Goal: Task Accomplishment & Management: Use online tool/utility

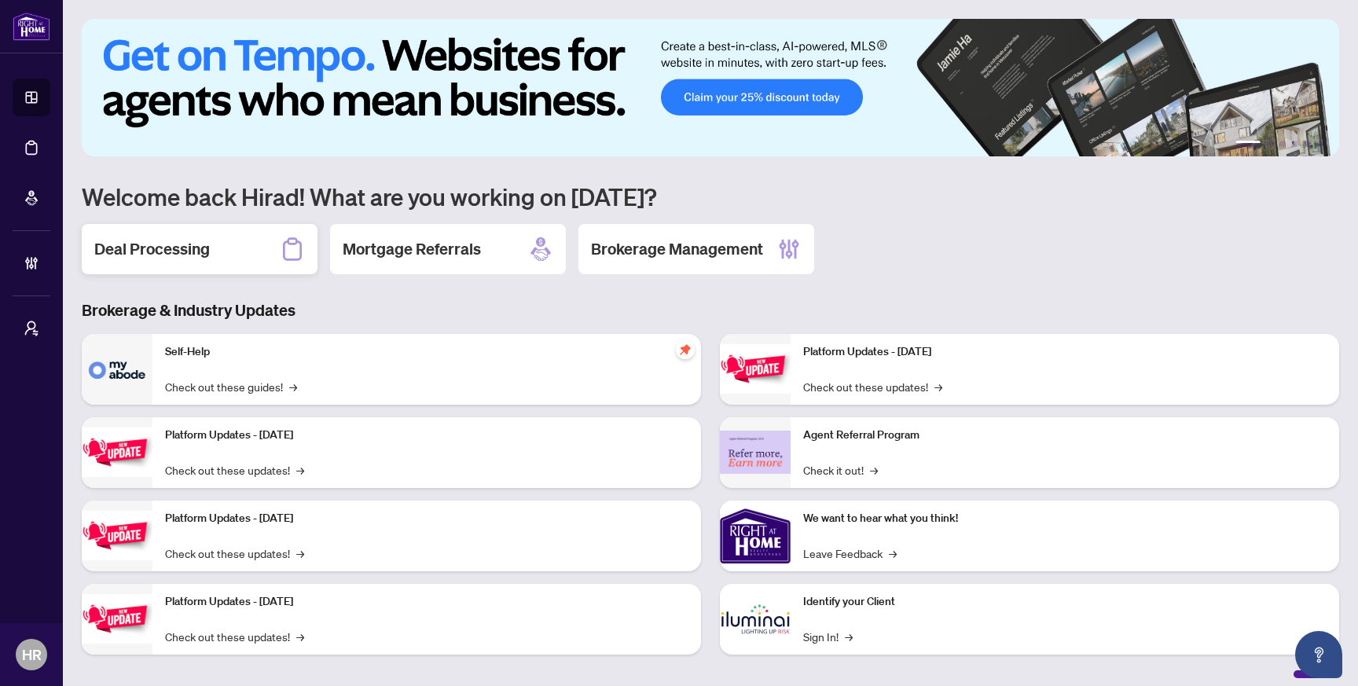
click at [229, 252] on div "Deal Processing" at bounding box center [200, 249] width 236 height 50
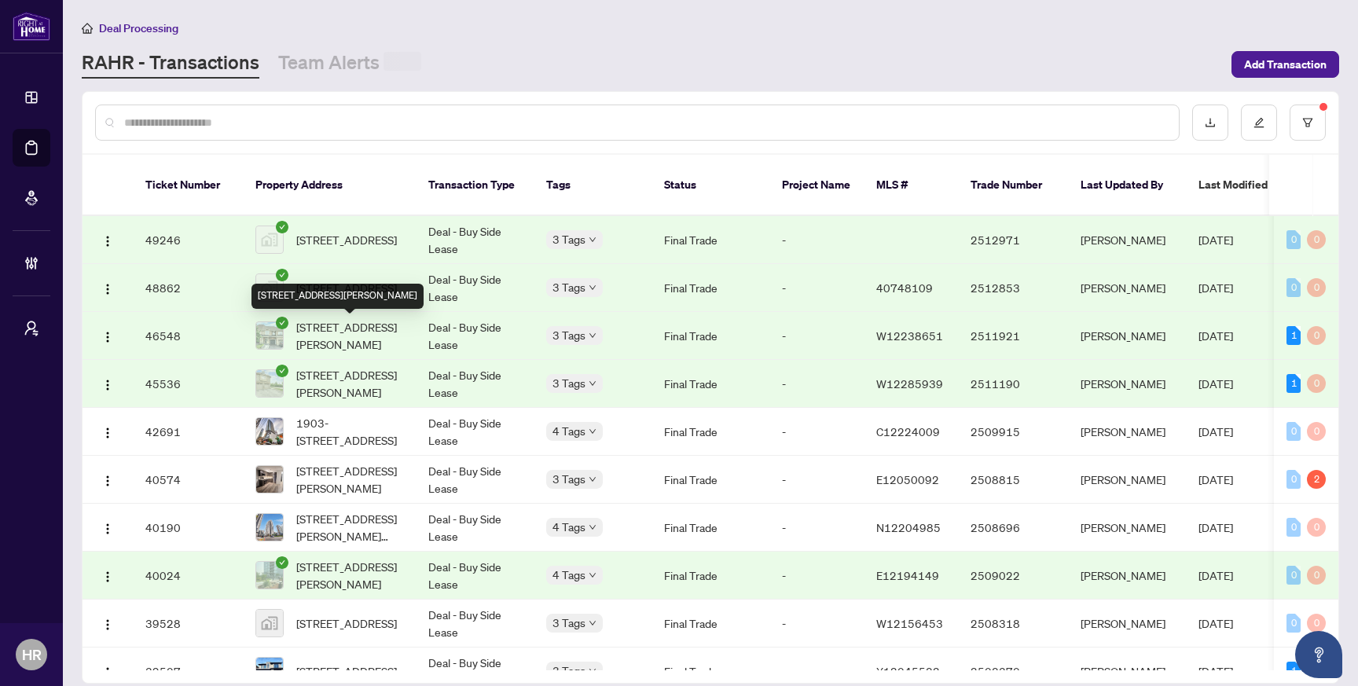
click at [403, 303] on div "774 Sugden Terr, Milton, Ontario L9T 8K2, Canada" at bounding box center [338, 296] width 172 height 25
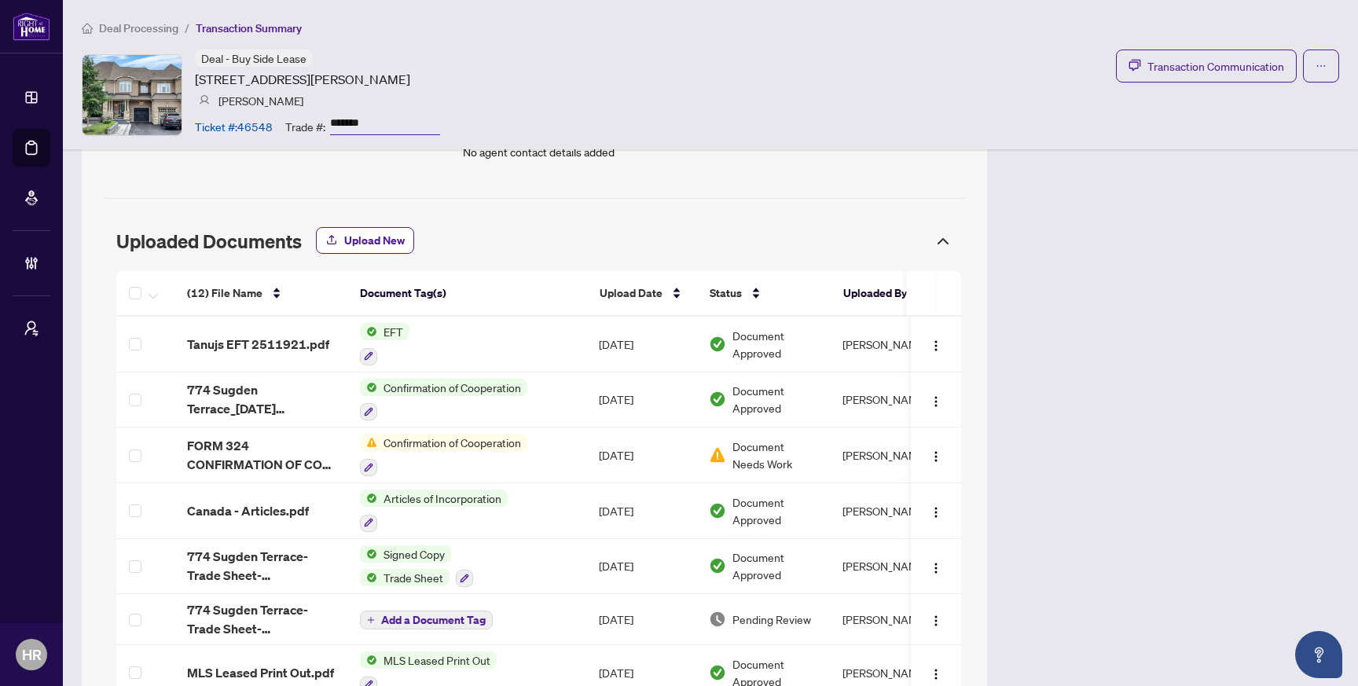
scroll to position [1105, 0]
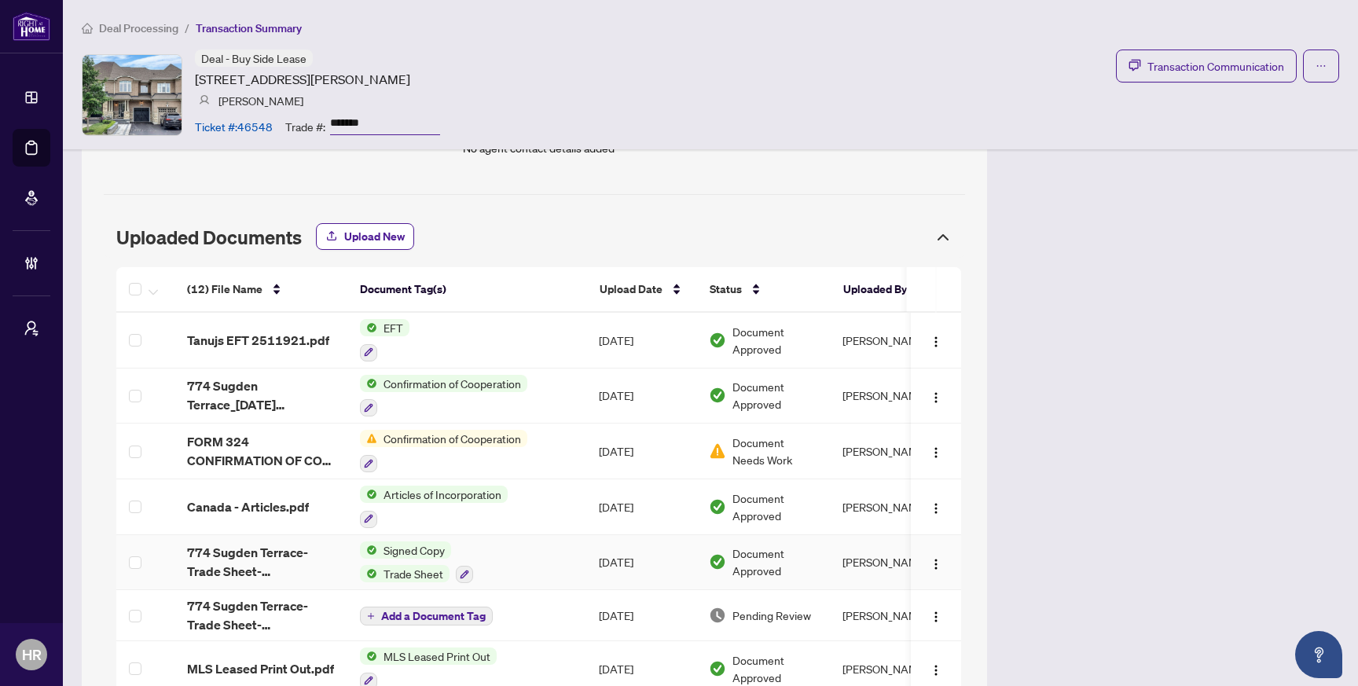
click at [270, 554] on span "774 Sugden Terrace-Trade Sheet-[PERSON_NAME] to Review.pdf" at bounding box center [261, 562] width 148 height 38
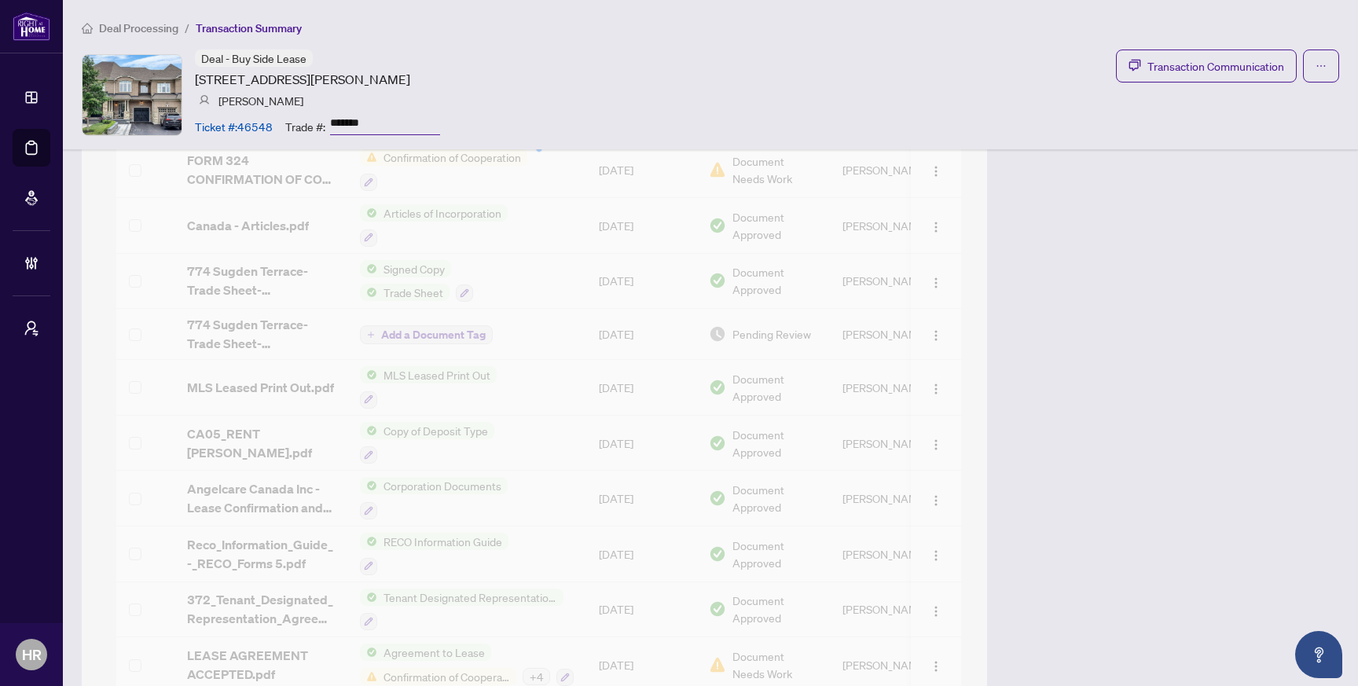
scroll to position [1406, 0]
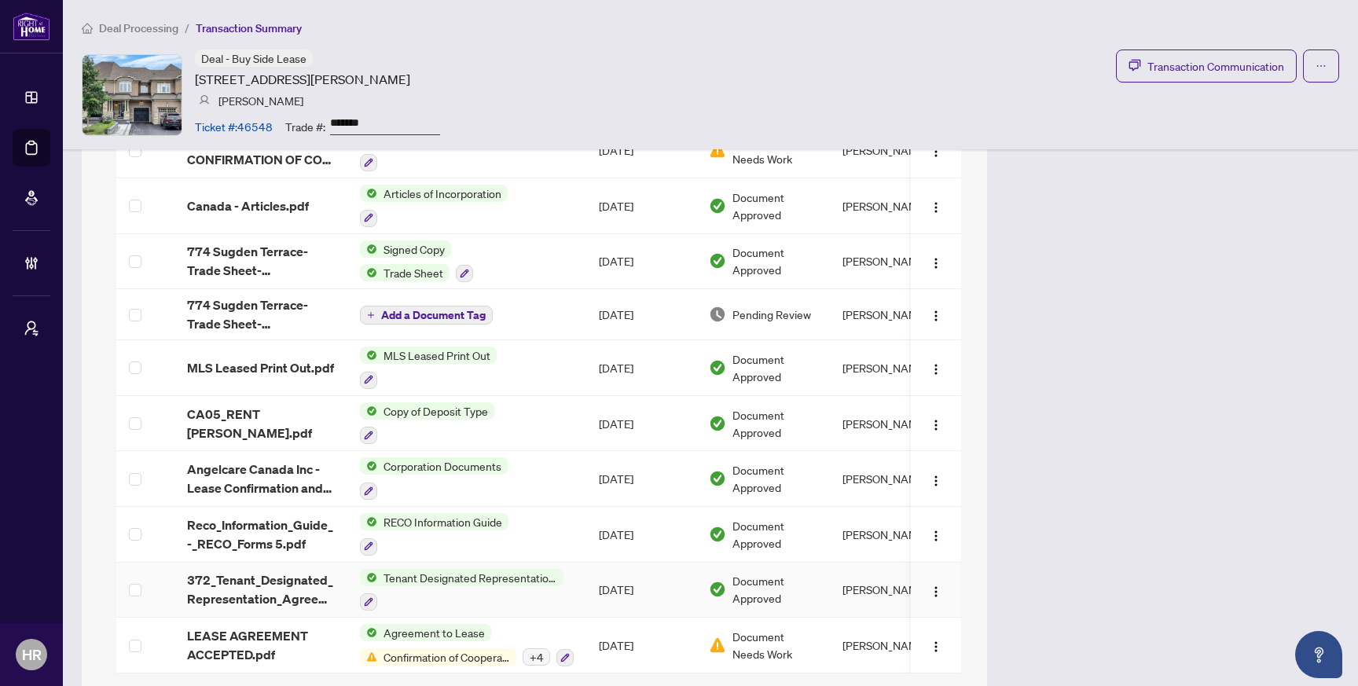
click at [590, 579] on td "[DATE]" at bounding box center [641, 591] width 110 height 56
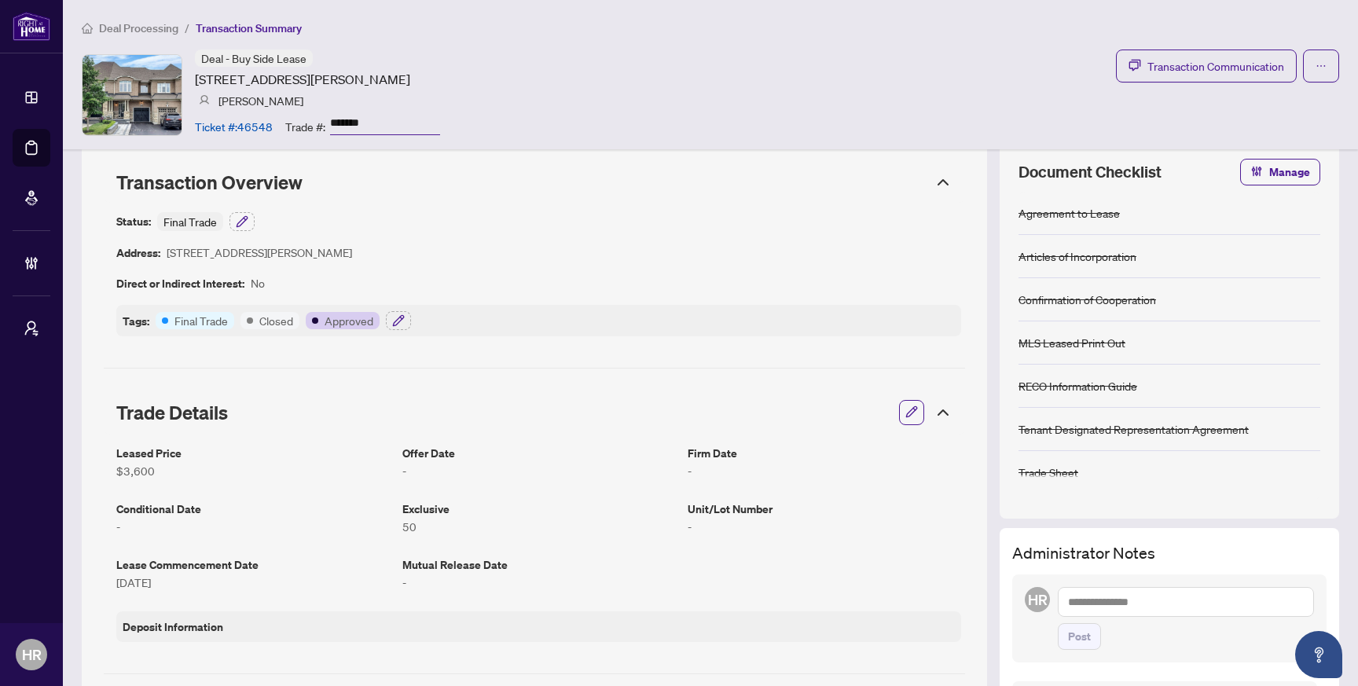
scroll to position [0, 0]
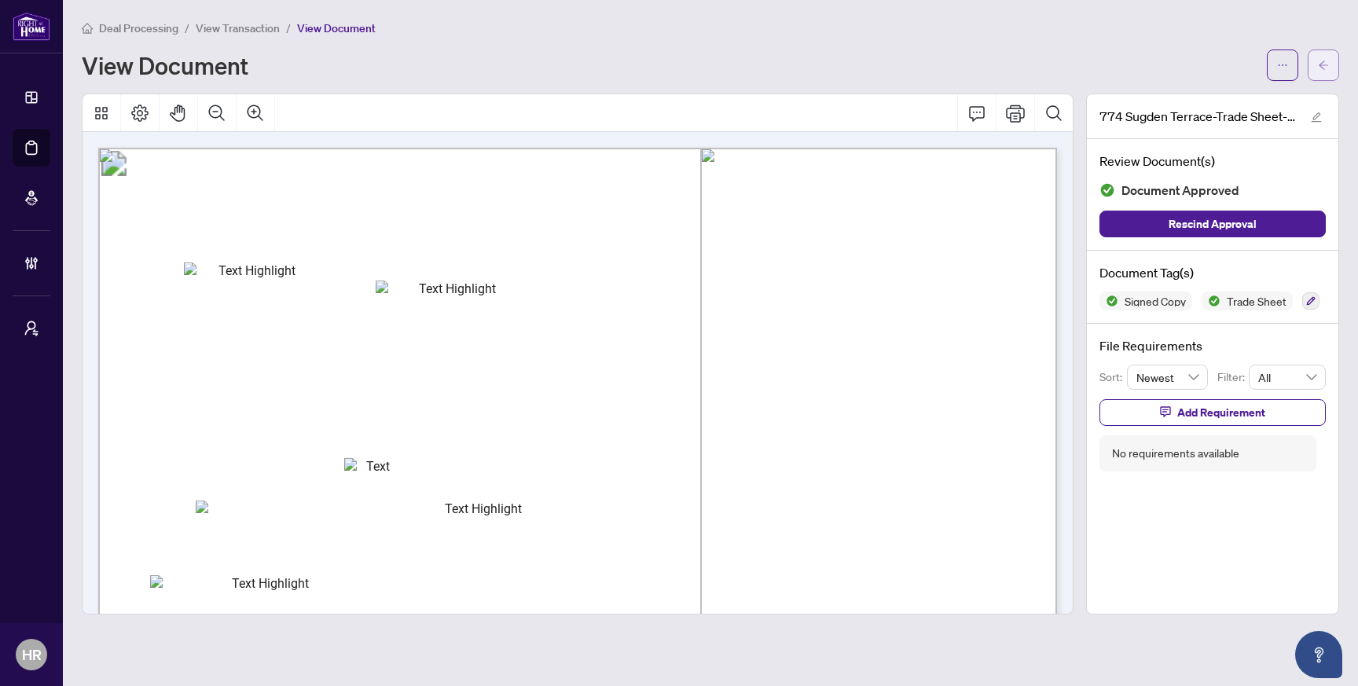
click at [1320, 63] on icon "arrow-left" at bounding box center [1323, 65] width 9 height 9
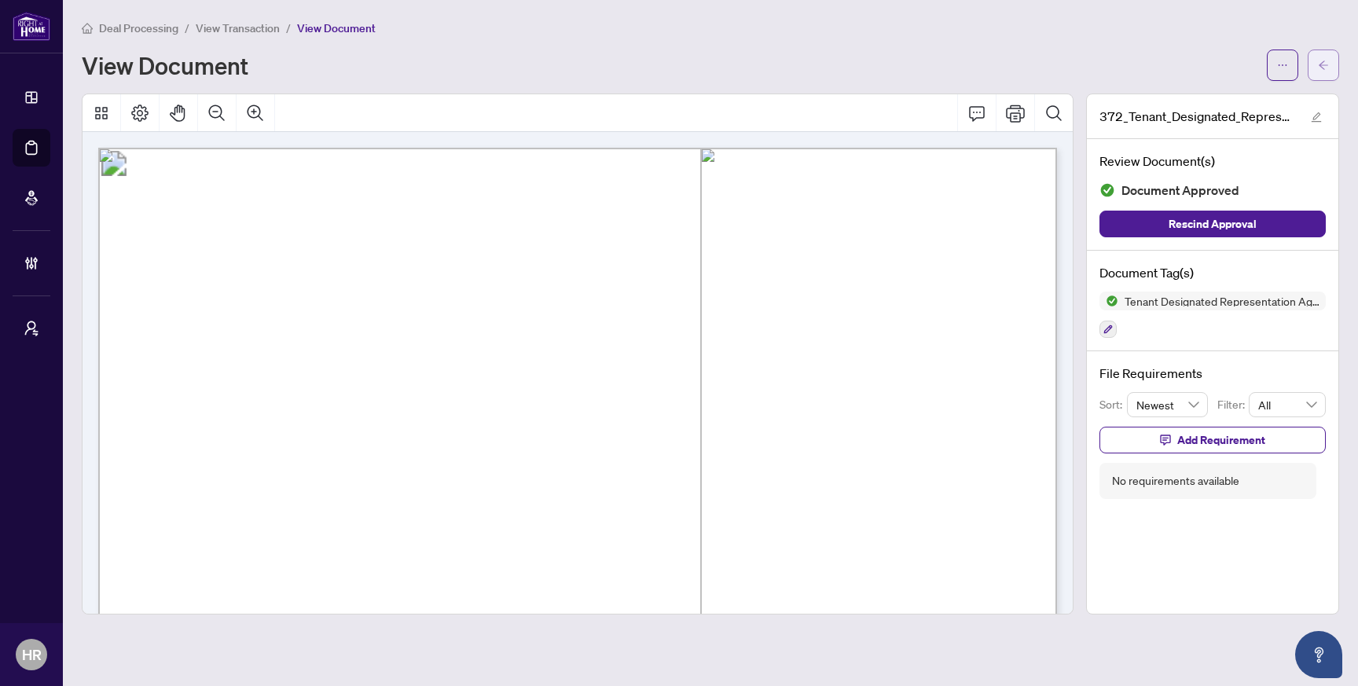
click at [1327, 64] on icon "arrow-left" at bounding box center [1323, 65] width 11 height 11
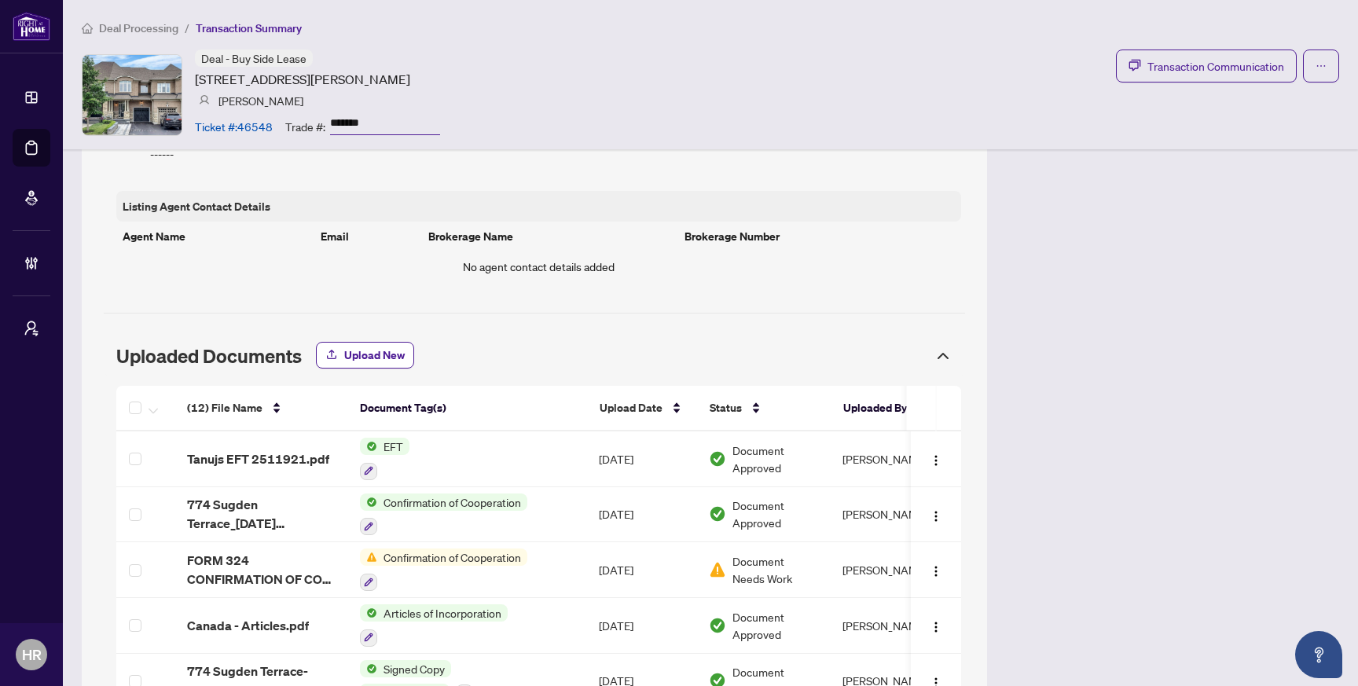
scroll to position [990, 0]
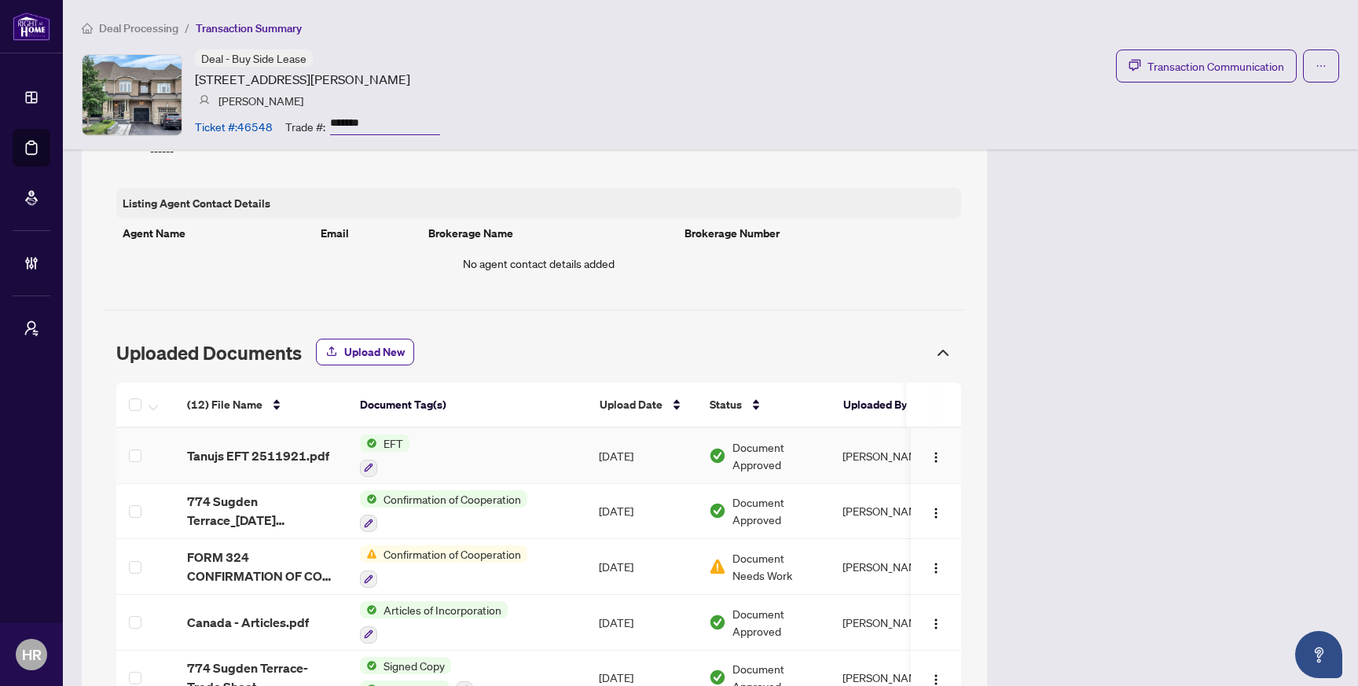
click at [560, 504] on td "Confirmation of Cooperation" at bounding box center [466, 512] width 239 height 56
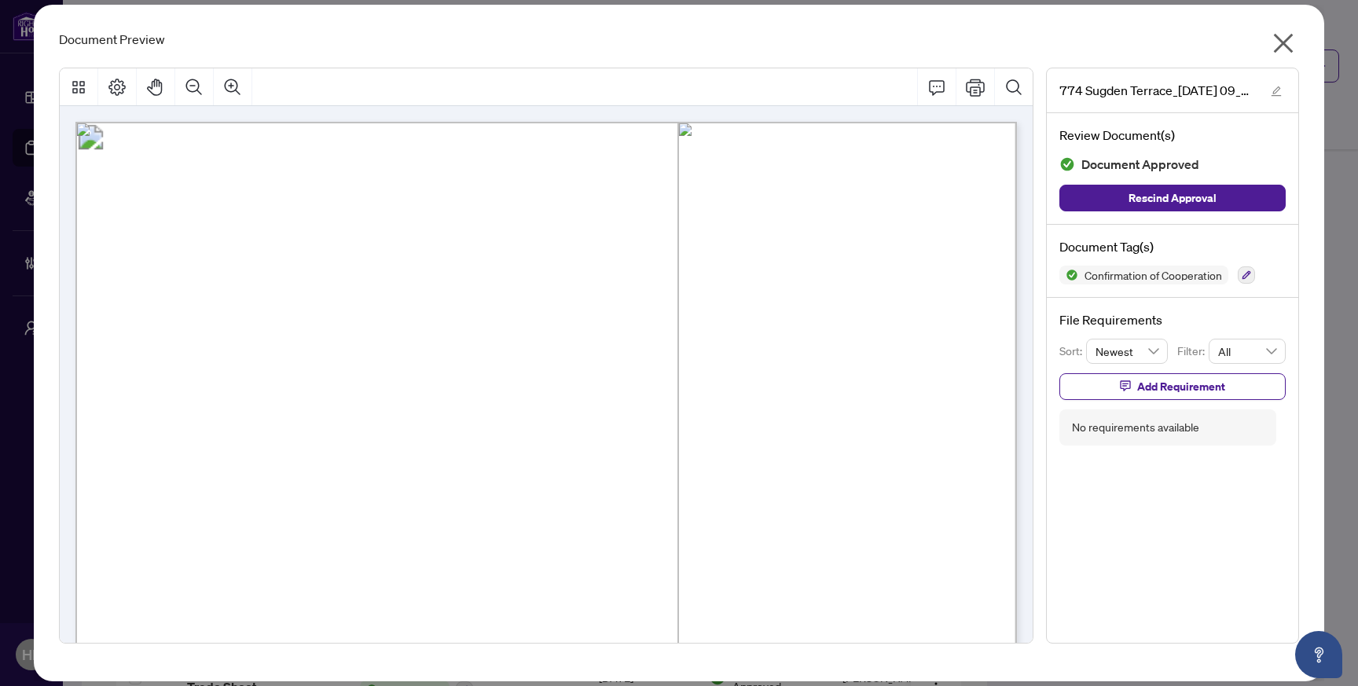
click at [1280, 43] on icon "close" at bounding box center [1283, 44] width 20 height 20
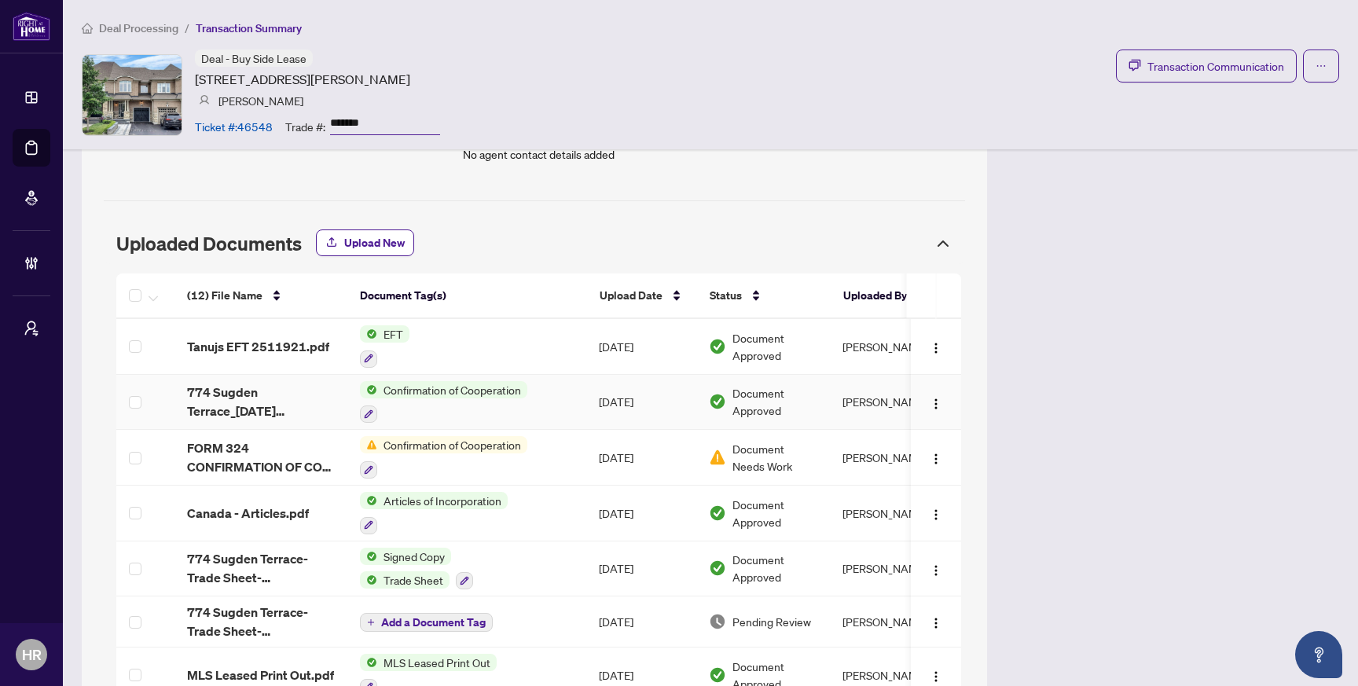
scroll to position [1105, 0]
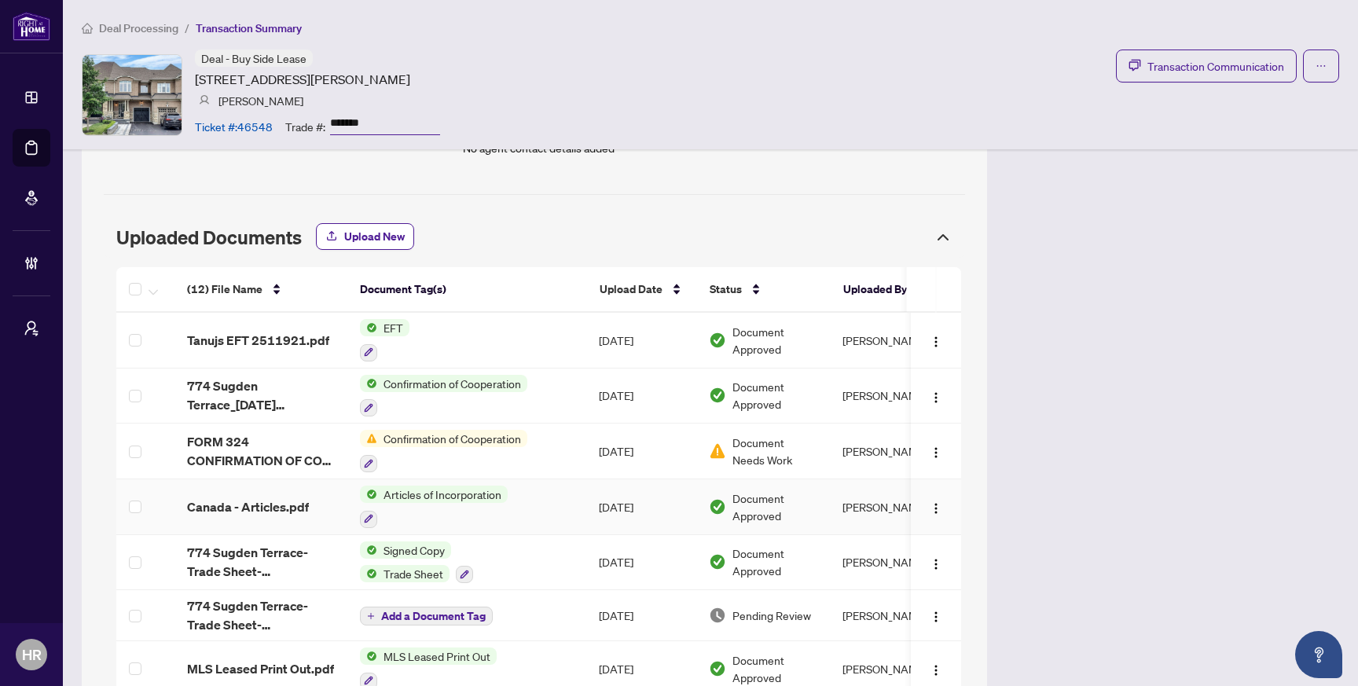
click at [593, 506] on td "[DATE]" at bounding box center [641, 507] width 110 height 56
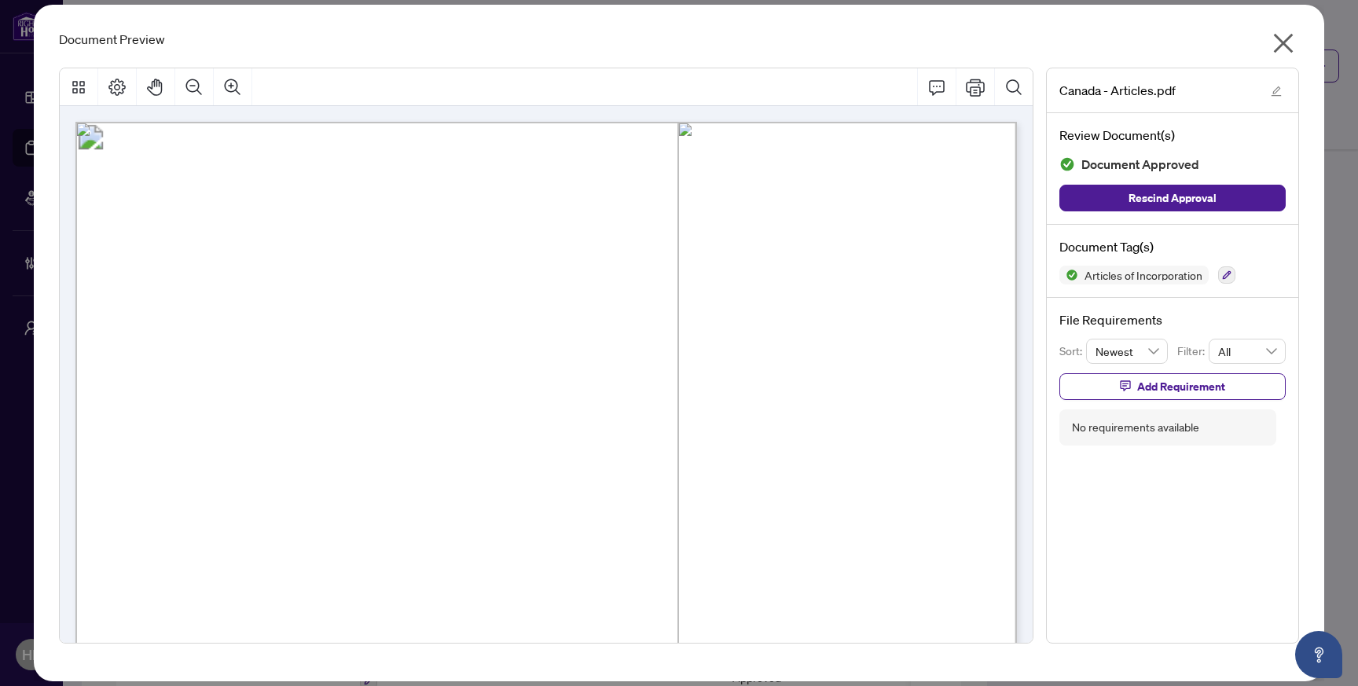
click at [1282, 60] on span "button" at bounding box center [1283, 47] width 25 height 32
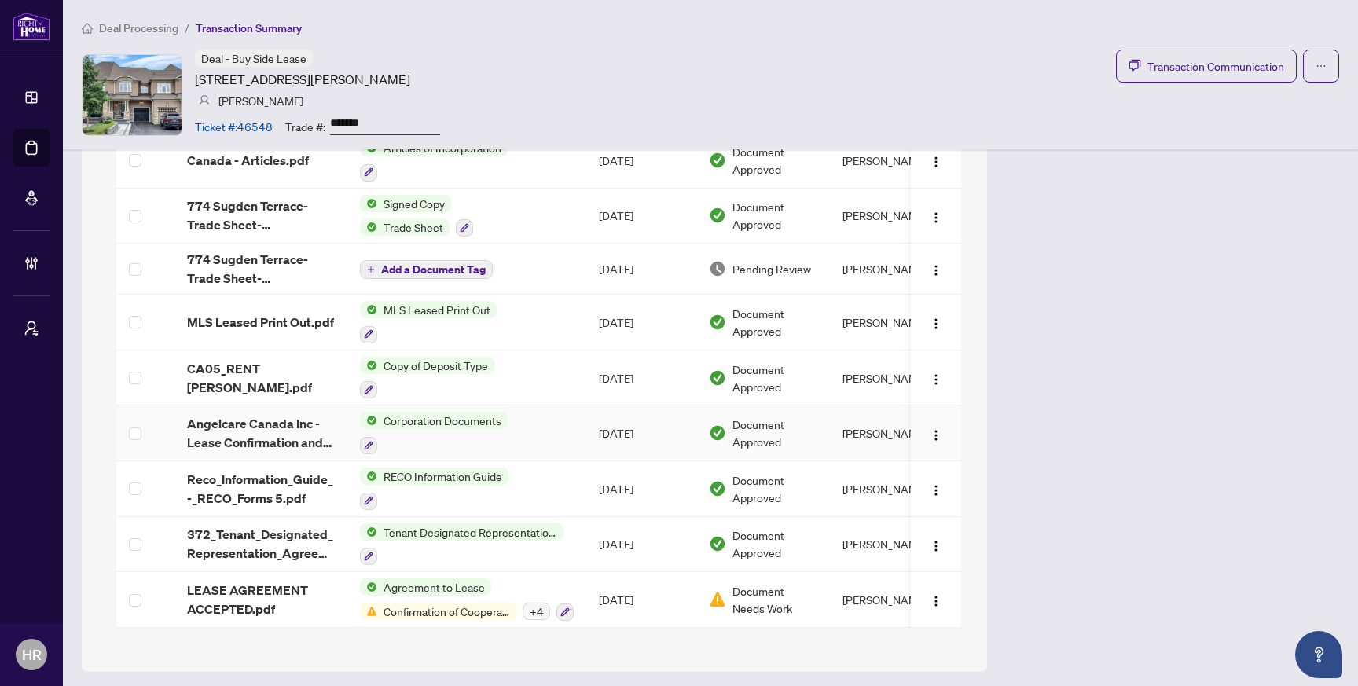
click at [748, 454] on td "Document Approved" at bounding box center [763, 434] width 134 height 56
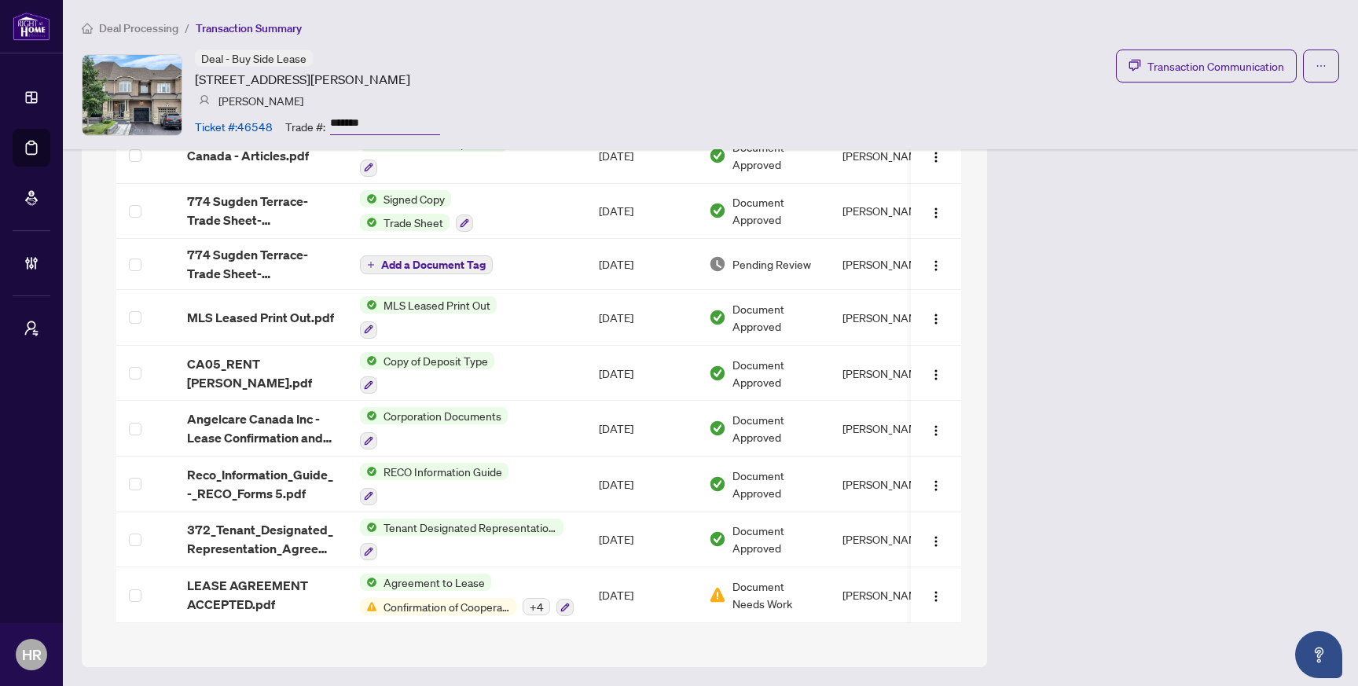
scroll to position [1452, 0]
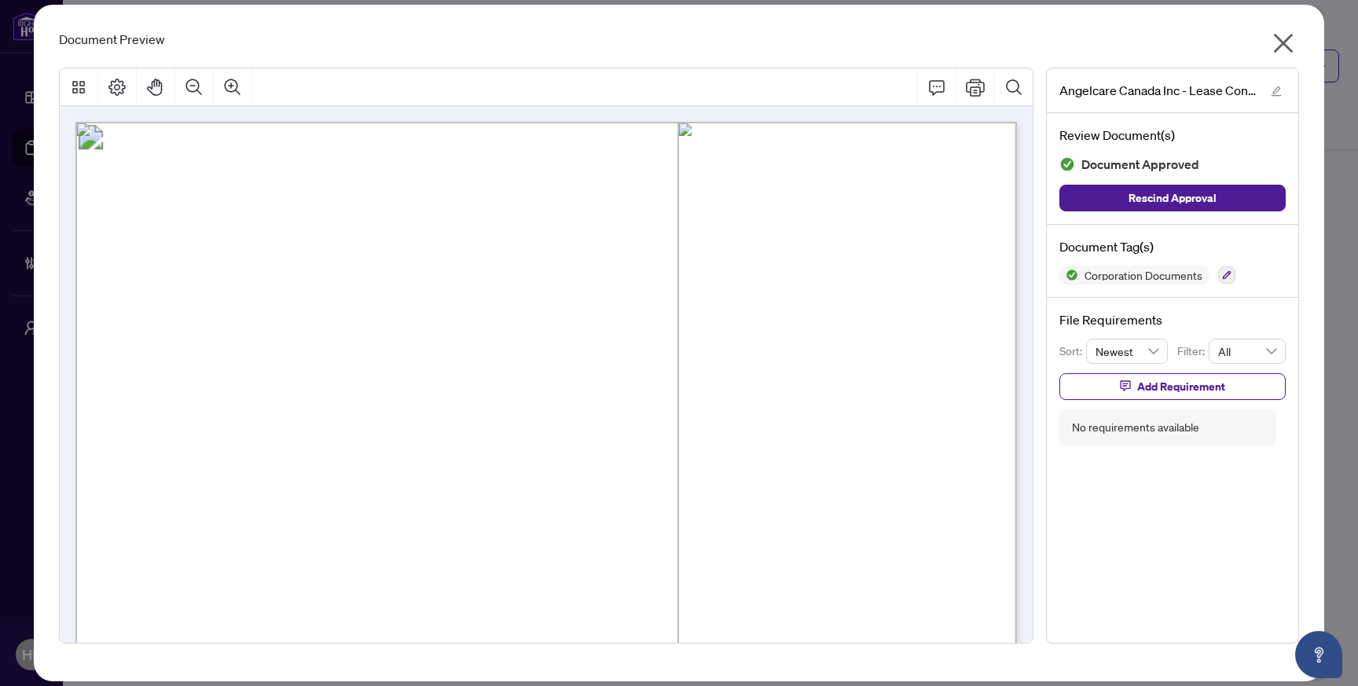
click at [1281, 36] on icon "close" at bounding box center [1283, 43] width 25 height 25
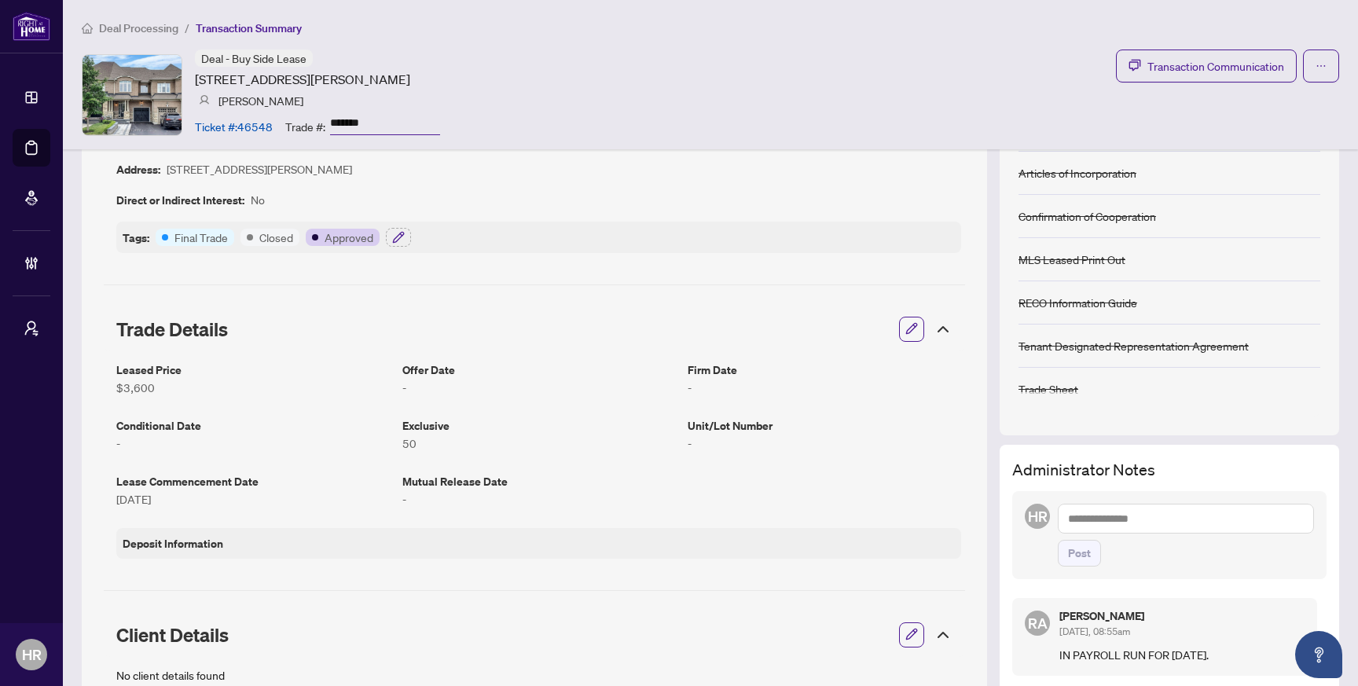
scroll to position [0, 0]
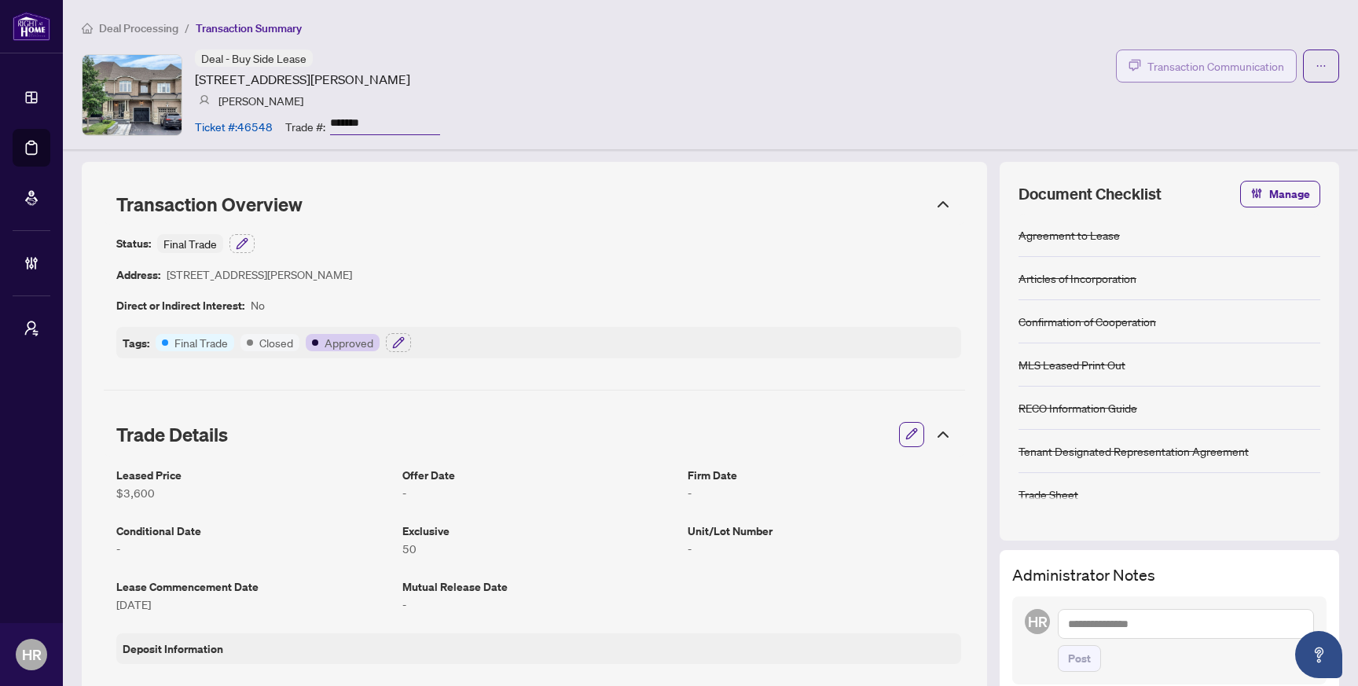
click at [1161, 72] on span "Transaction Communication" at bounding box center [1216, 66] width 137 height 18
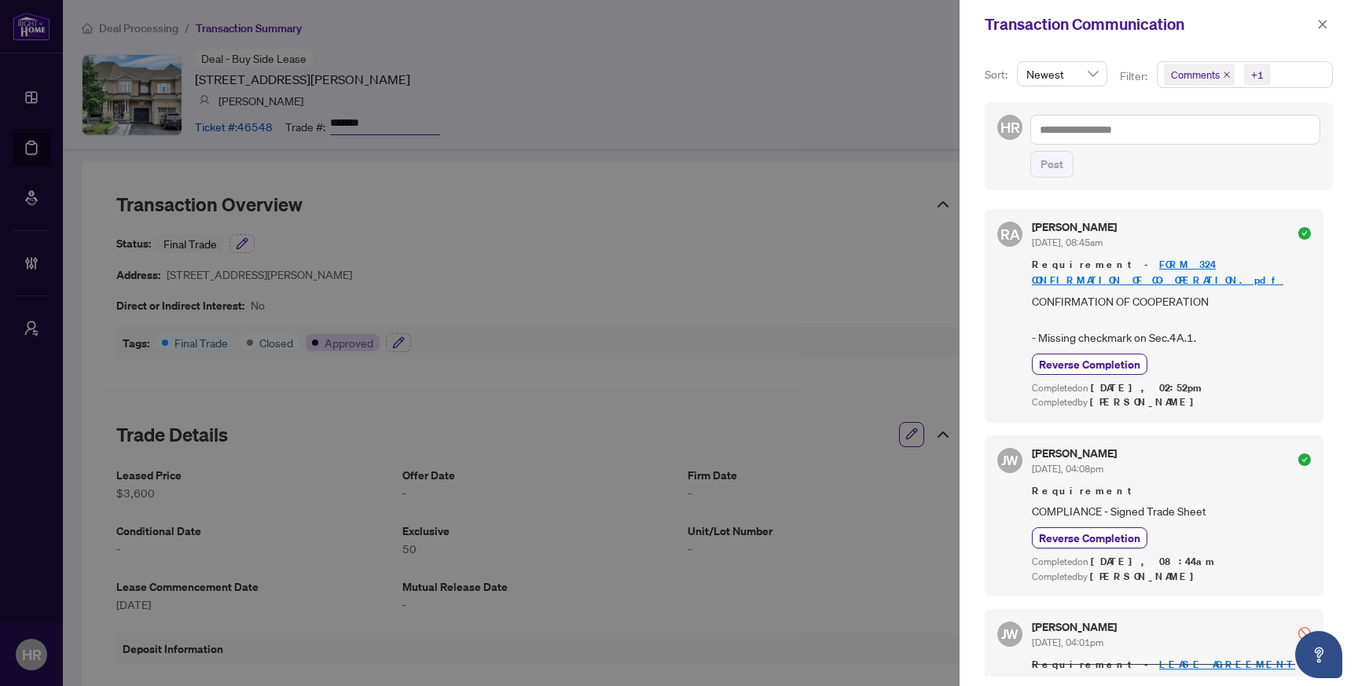
click at [925, 97] on div at bounding box center [679, 343] width 1358 height 686
click at [1321, 29] on span "button" at bounding box center [1322, 24] width 11 height 25
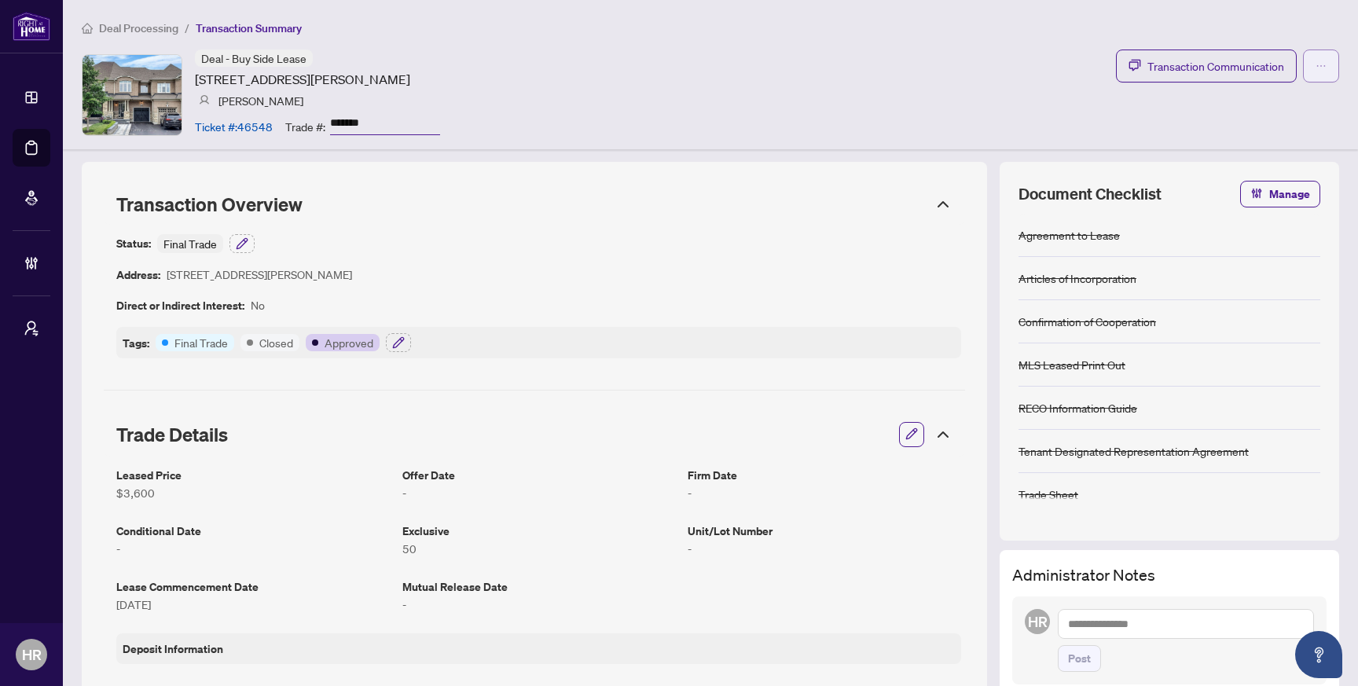
click at [1317, 73] on span "button" at bounding box center [1321, 65] width 11 height 25
click at [781, 127] on div "Deal - Buy Side Lease [STREET_ADDRESS][PERSON_NAME][PERSON_NAME] [PERSON_NAME] …" at bounding box center [711, 95] width 1258 height 90
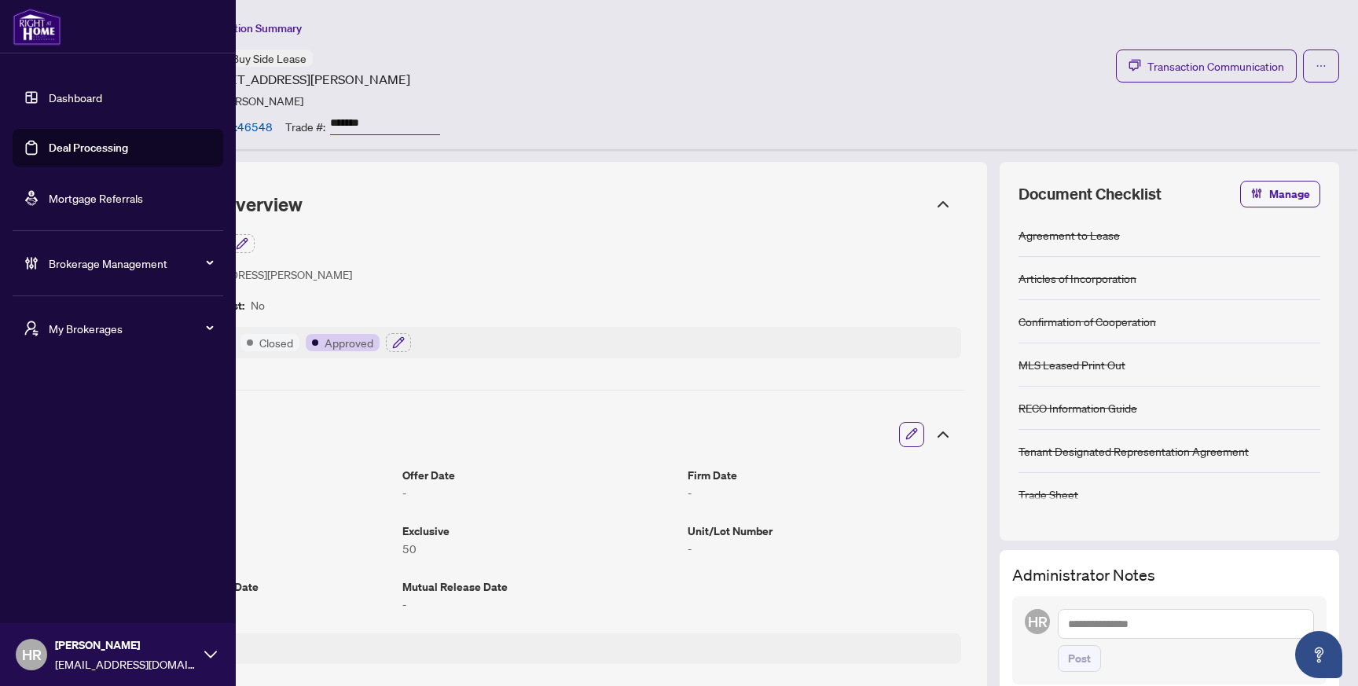
click at [74, 145] on link "Deal Processing" at bounding box center [88, 148] width 79 height 14
